Goal: Information Seeking & Learning: Compare options

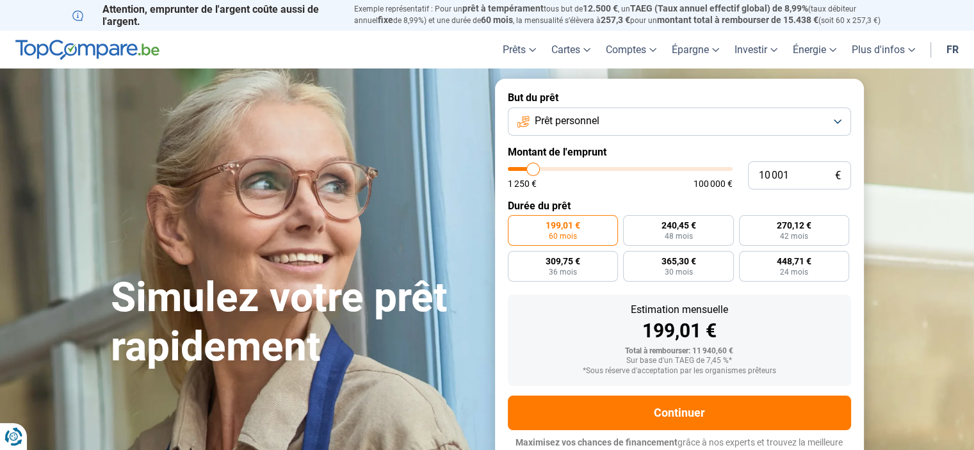
type input "33 750"
type input "33750"
click at [583, 168] on input "range" at bounding box center [620, 169] width 225 height 4
radio input "false"
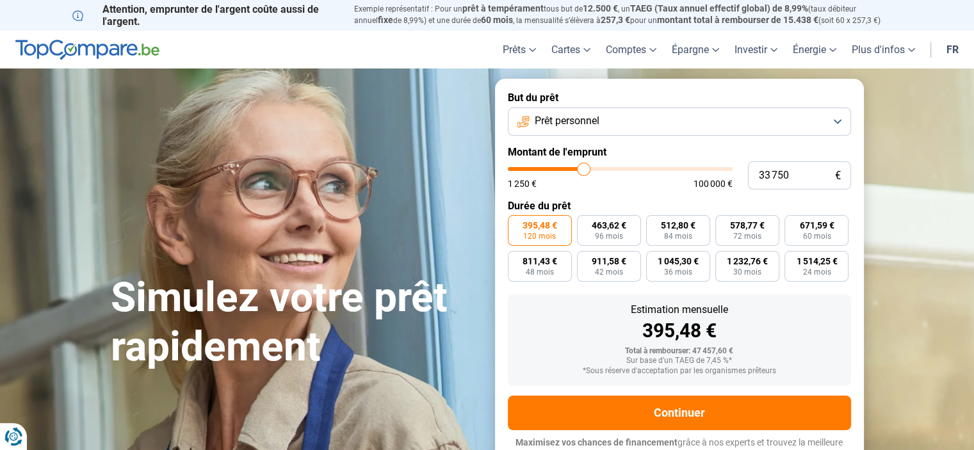
scroll to position [12, 0]
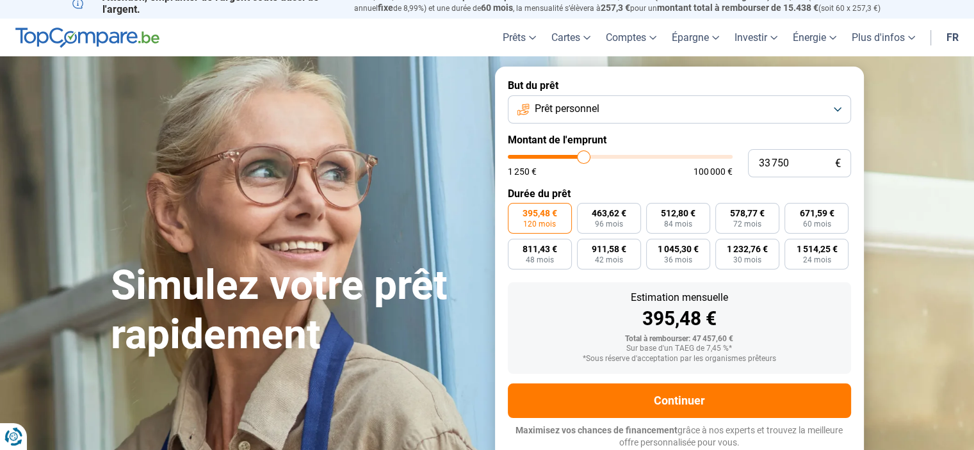
type input "16 250"
type input "16250"
click at [546, 155] on input "range" at bounding box center [620, 157] width 225 height 4
radio input "true"
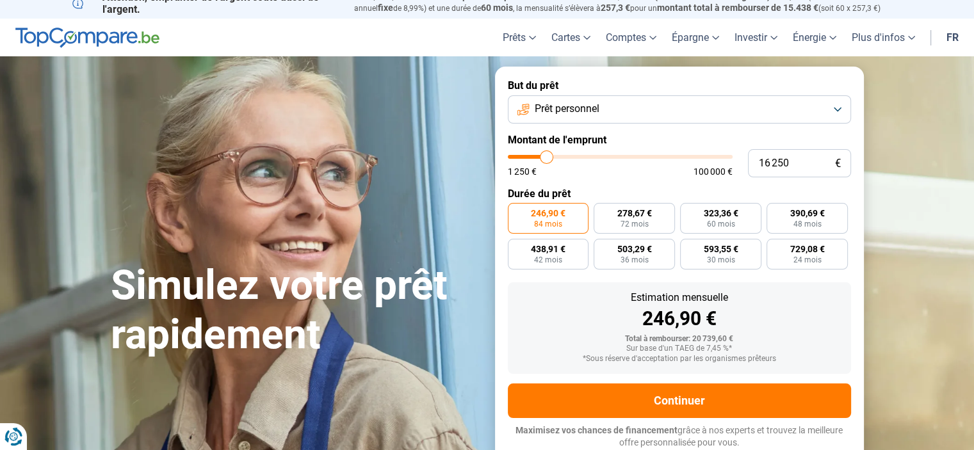
type input "1 750"
type input "1750"
click at [515, 155] on input "range" at bounding box center [620, 157] width 225 height 4
radio input "true"
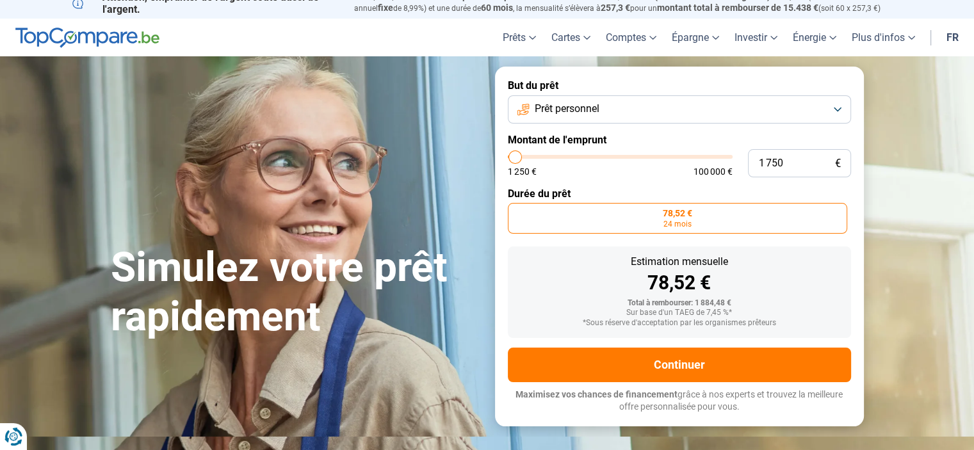
scroll to position [0, 0]
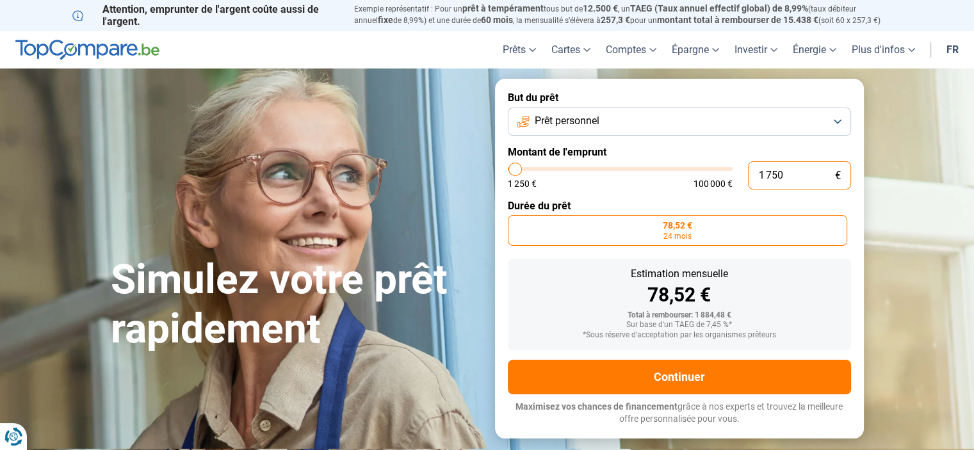
drag, startPoint x: 790, startPoint y: 174, endPoint x: 702, endPoint y: 172, distance: 88.4
click at [702, 172] on div "1 750 € 1 250 € 100 000 €" at bounding box center [679, 175] width 343 height 28
type input "6"
type input "1250"
type input "60"
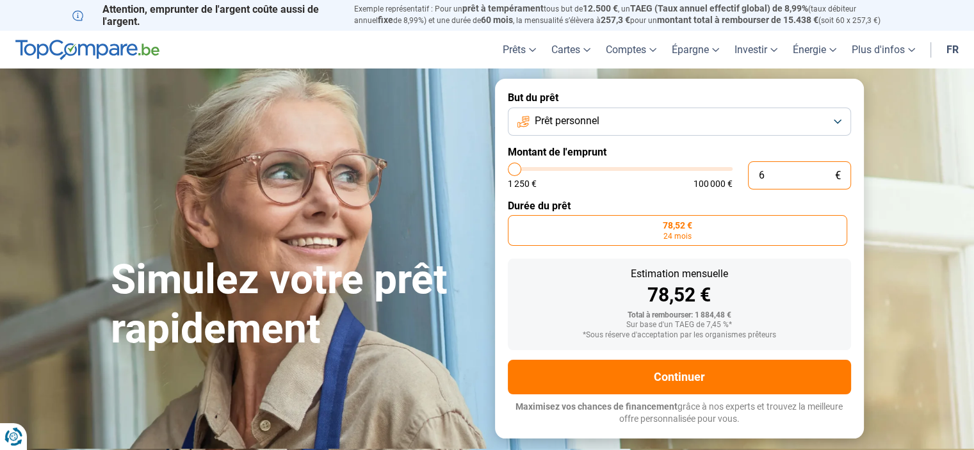
type input "1250"
type input "600"
type input "1250"
type input "6 000"
type input "6000"
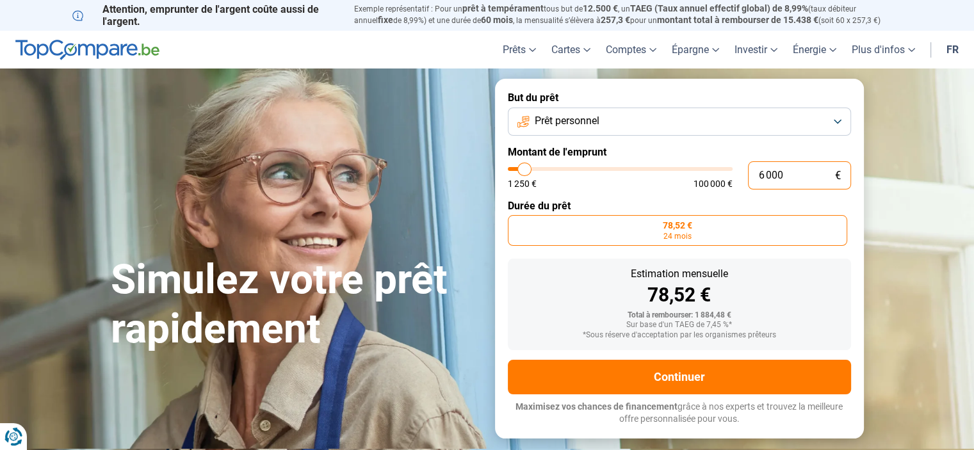
radio input "false"
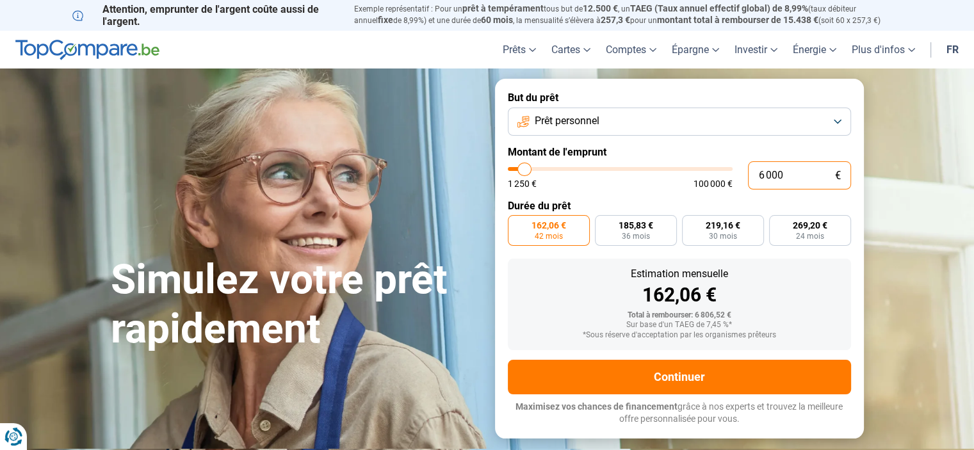
type input "600"
type input "1250"
type input "60"
type input "1250"
type input "6"
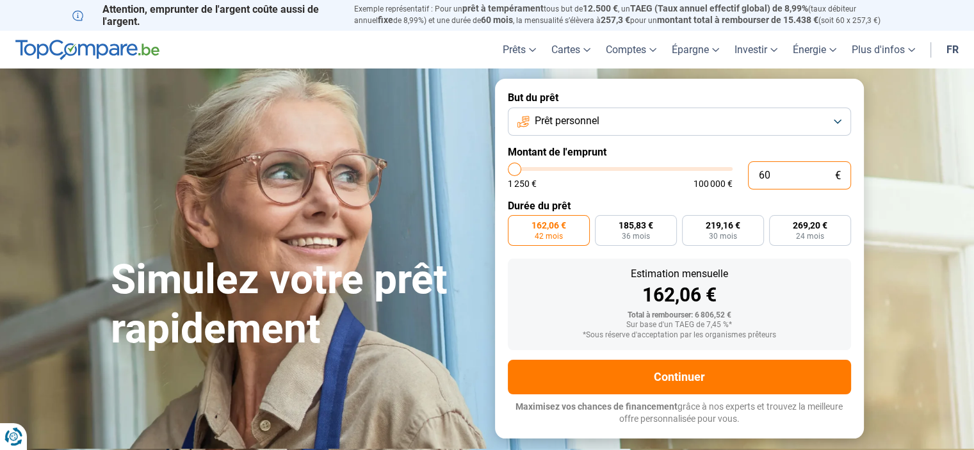
type input "1250"
type input "0"
type input "1250"
type input "1"
type input "1250"
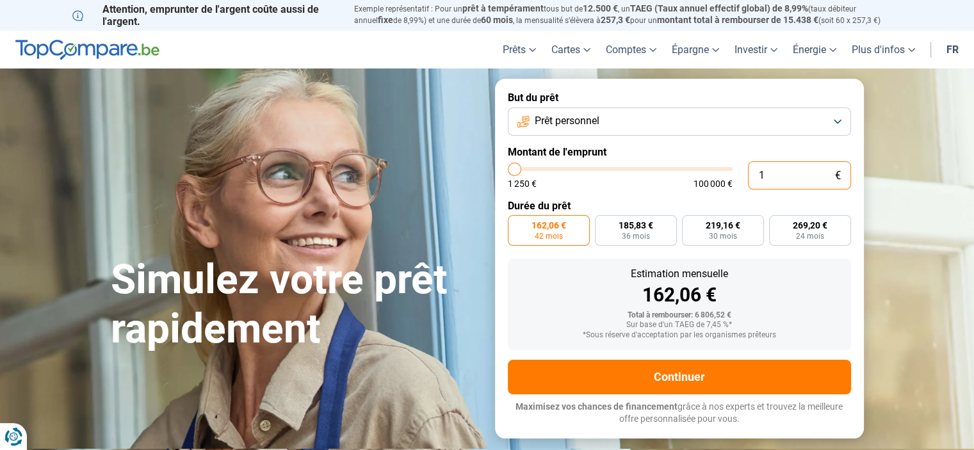
type input "10"
type input "1250"
type input "100"
type input "1250"
type input "1 000"
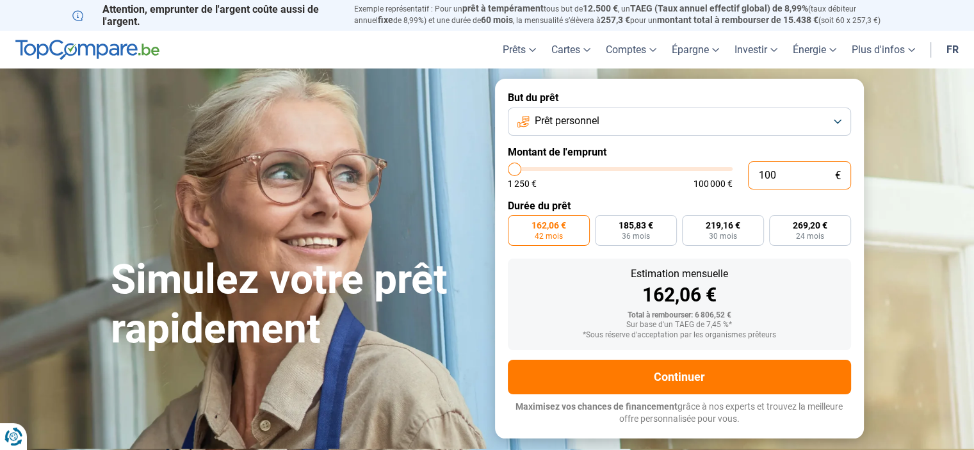
type input "1250"
type input "10 000"
type input "10000"
radio input "false"
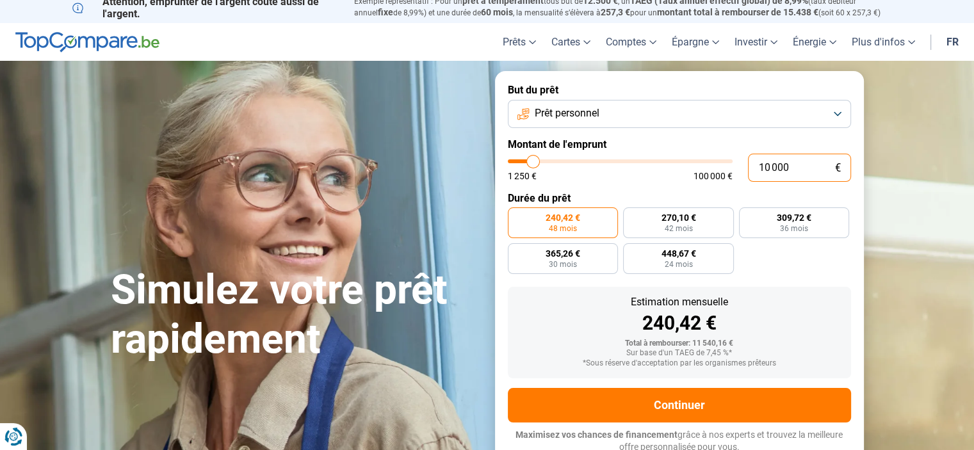
scroll to position [12, 0]
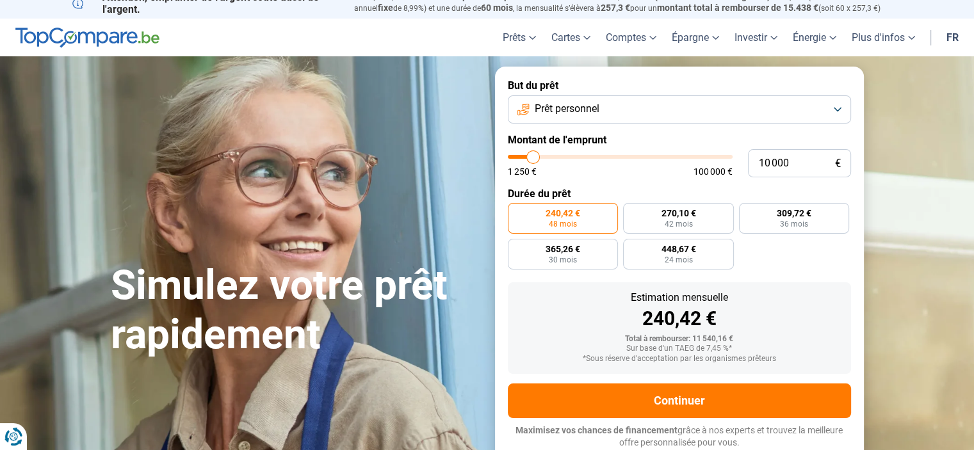
click at [844, 110] on button "Prêt personnel" at bounding box center [679, 109] width 343 height 28
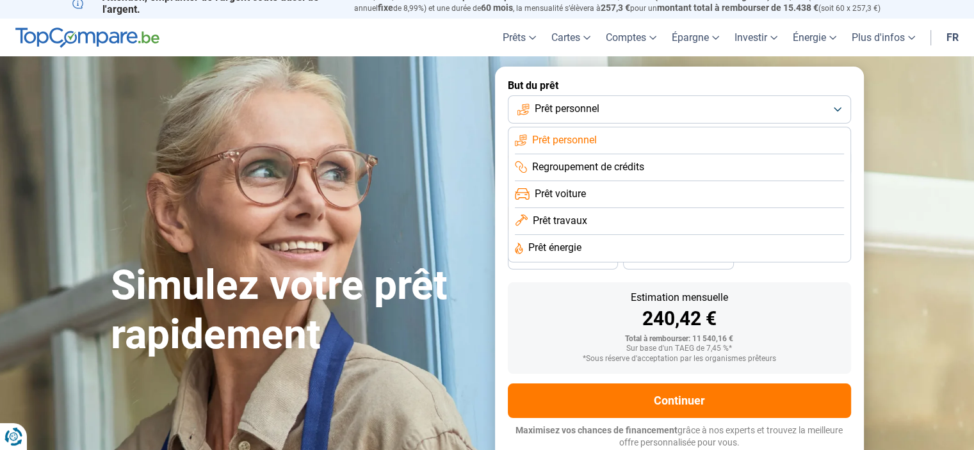
click at [635, 167] on span "Regroupement de crédits" at bounding box center [588, 167] width 112 height 14
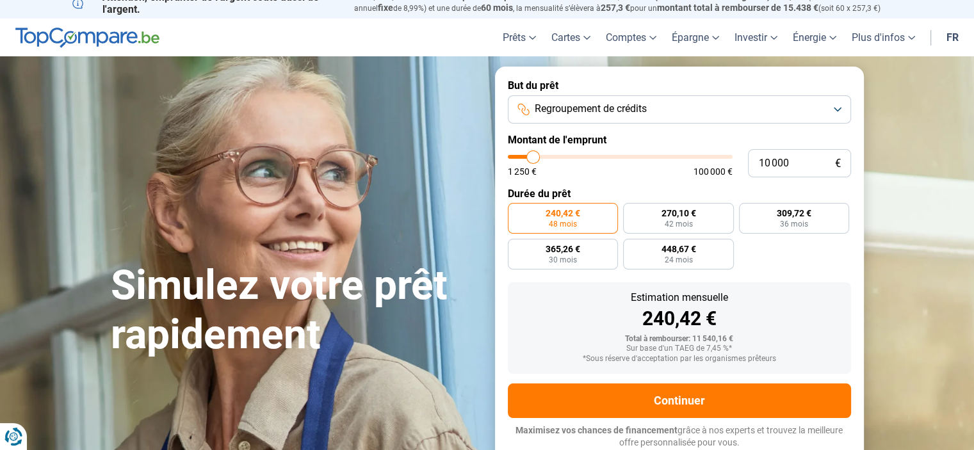
click at [765, 306] on div "Estimation mensuelle 240,42 €" at bounding box center [679, 311] width 323 height 36
click at [770, 158] on input "10 000" at bounding box center [799, 163] width 103 height 28
type input "1 000"
type input "1250"
type input "12 000"
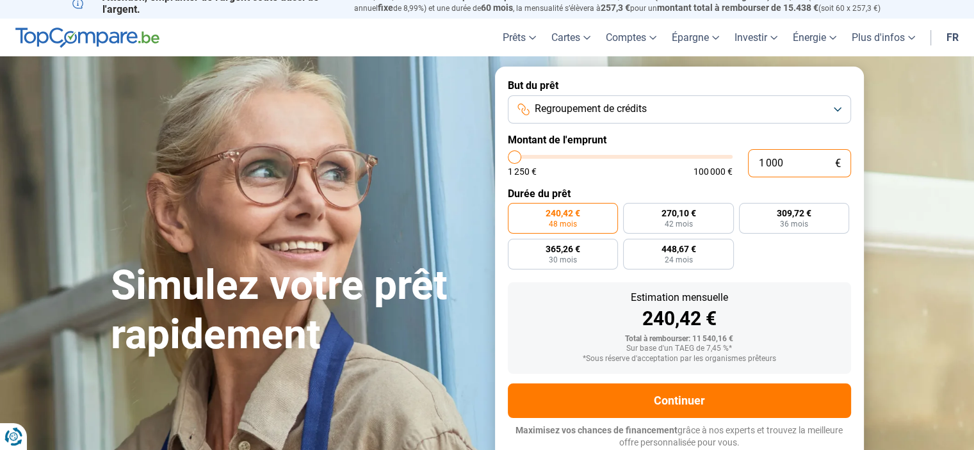
type input "12000"
radio input "false"
type input "12 000"
click at [922, 130] on section "Simulez votre prêt rapidement Simulez votre prêt rapidement But du prêt Regroup…" at bounding box center [487, 264] width 974 height 416
